Goal: Find specific page/section: Find specific page/section

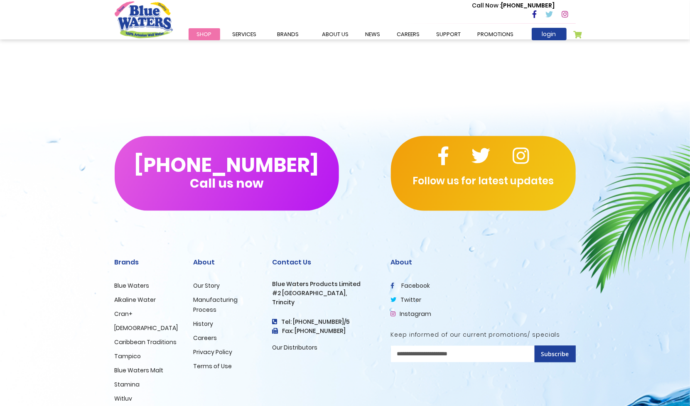
scroll to position [713, 0]
click at [207, 337] on link "Careers" at bounding box center [206, 338] width 24 height 8
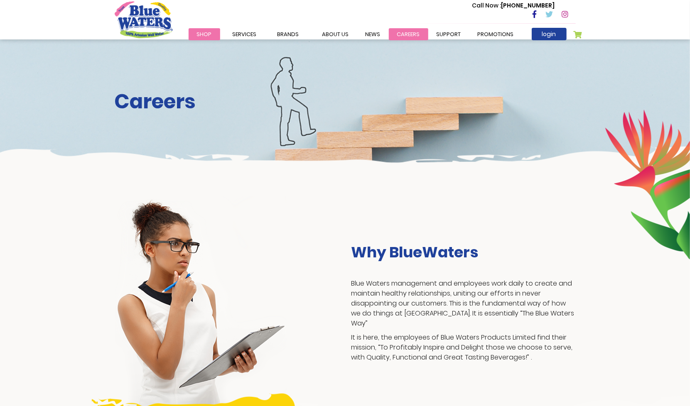
click at [406, 34] on link "careers" at bounding box center [408, 34] width 39 height 12
